Goal: Check status

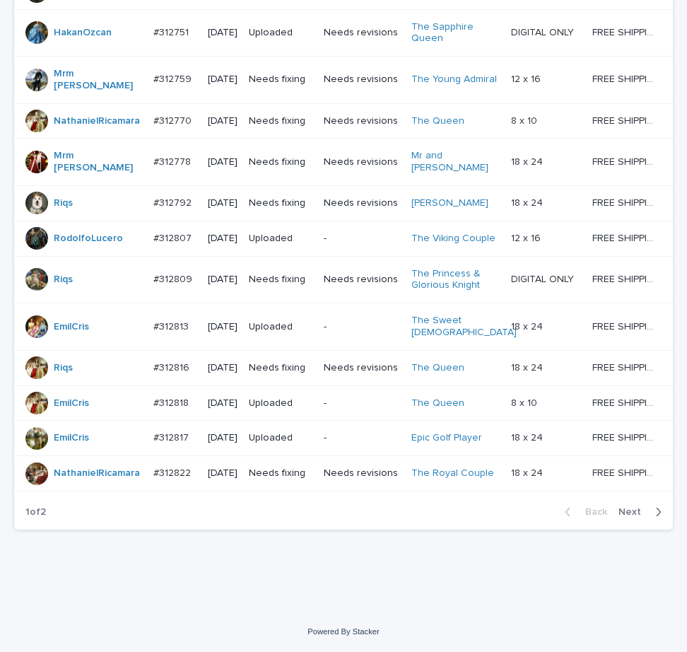
scroll to position [1239, 0]
click at [621, 516] on span "Next" at bounding box center [634, 512] width 31 height 10
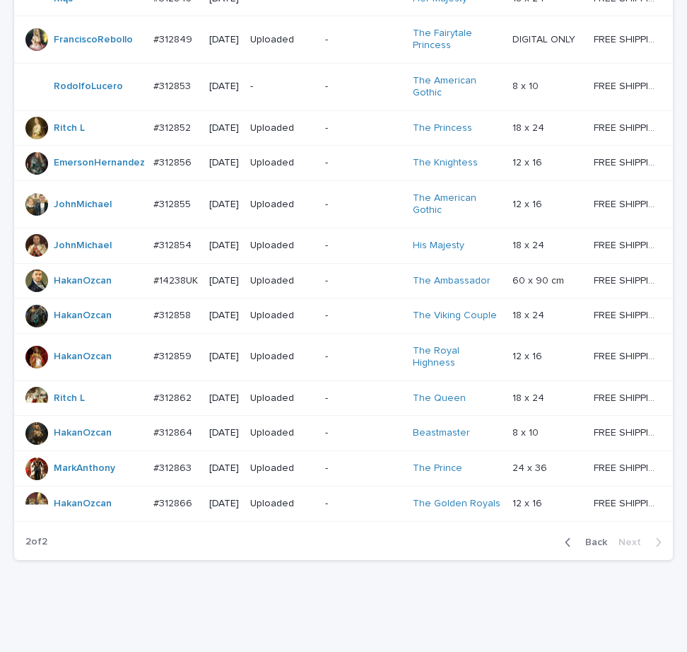
scroll to position [814, 0]
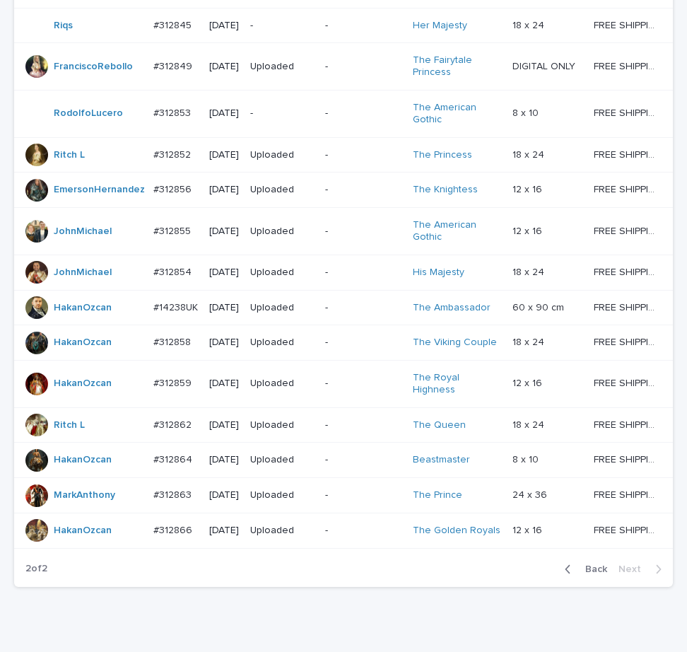
click at [348, 119] on p "-" at bounding box center [363, 113] width 76 height 12
